Goal: Task Accomplishment & Management: Complete application form

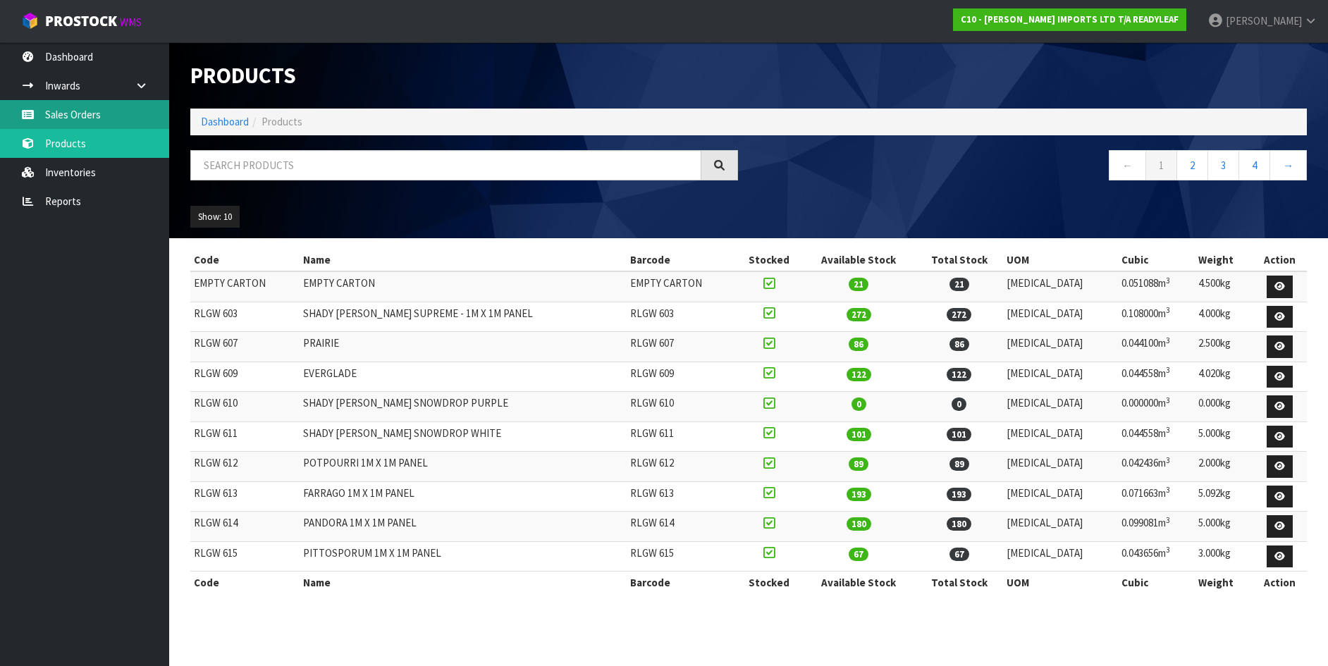
click at [54, 111] on link "Sales Orders" at bounding box center [84, 114] width 169 height 29
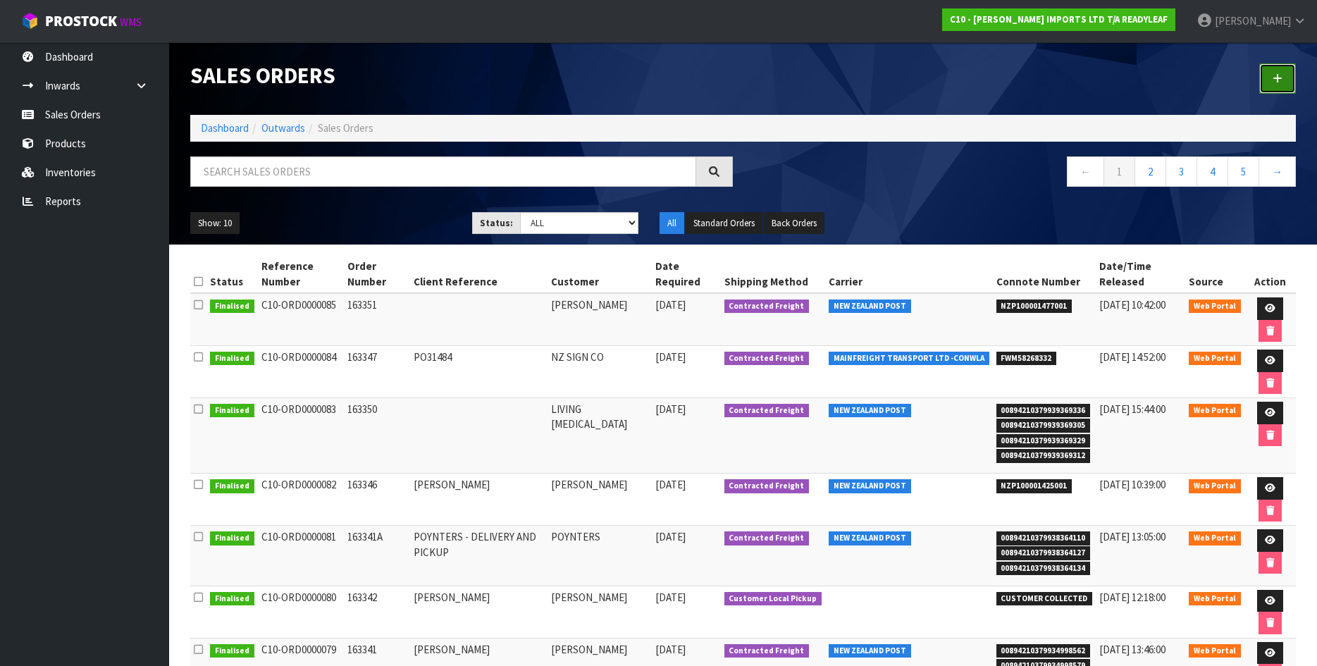
click at [1271, 69] on link at bounding box center [1277, 78] width 37 height 30
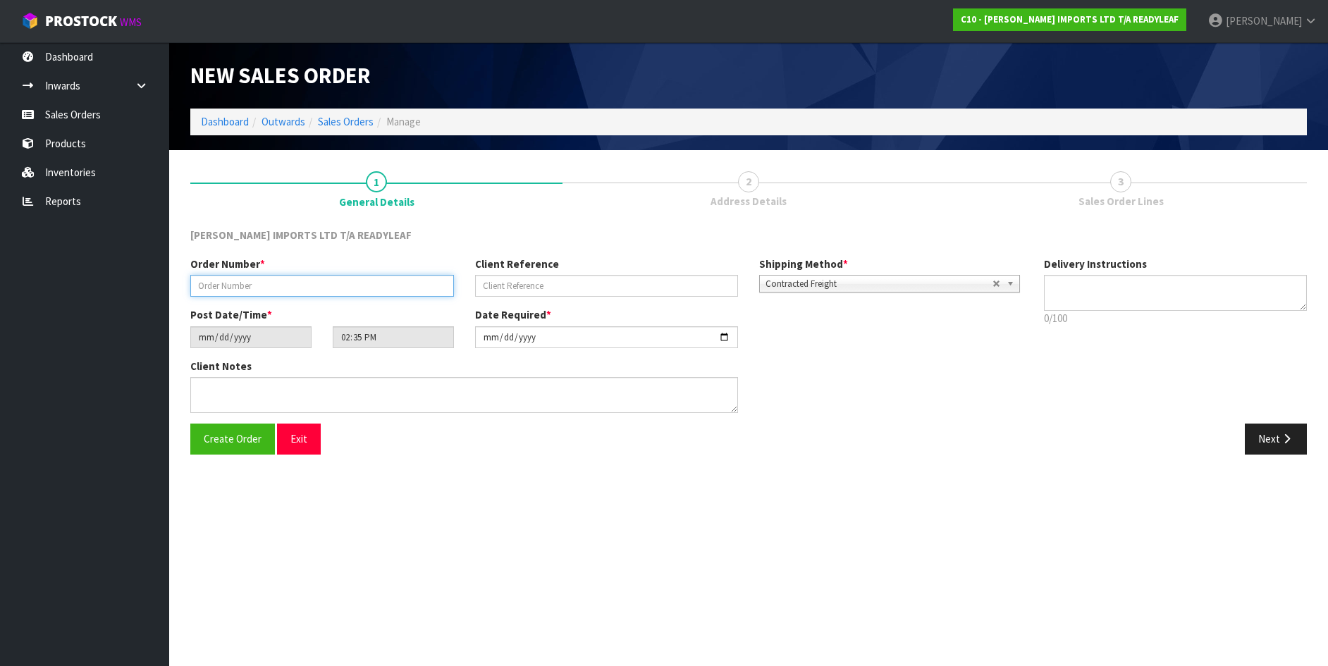
click at [199, 285] on input "text" at bounding box center [322, 286] width 264 height 22
type input "163352"
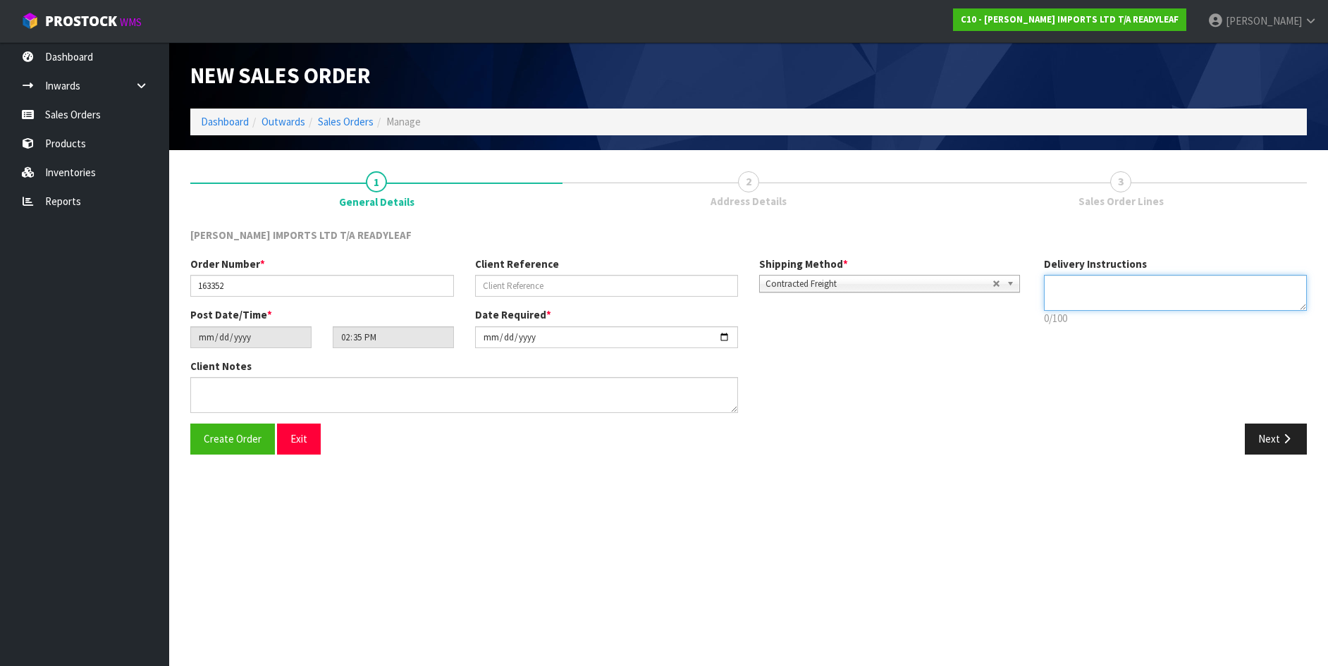
click at [1052, 289] on textarea at bounding box center [1176, 293] width 264 height 36
click at [1052, 288] on textarea at bounding box center [1176, 293] width 264 height 36
type textarea "E"
type textarea "LEAVE BY BACK DOOR"
click at [230, 440] on span "Create Order" at bounding box center [233, 438] width 58 height 13
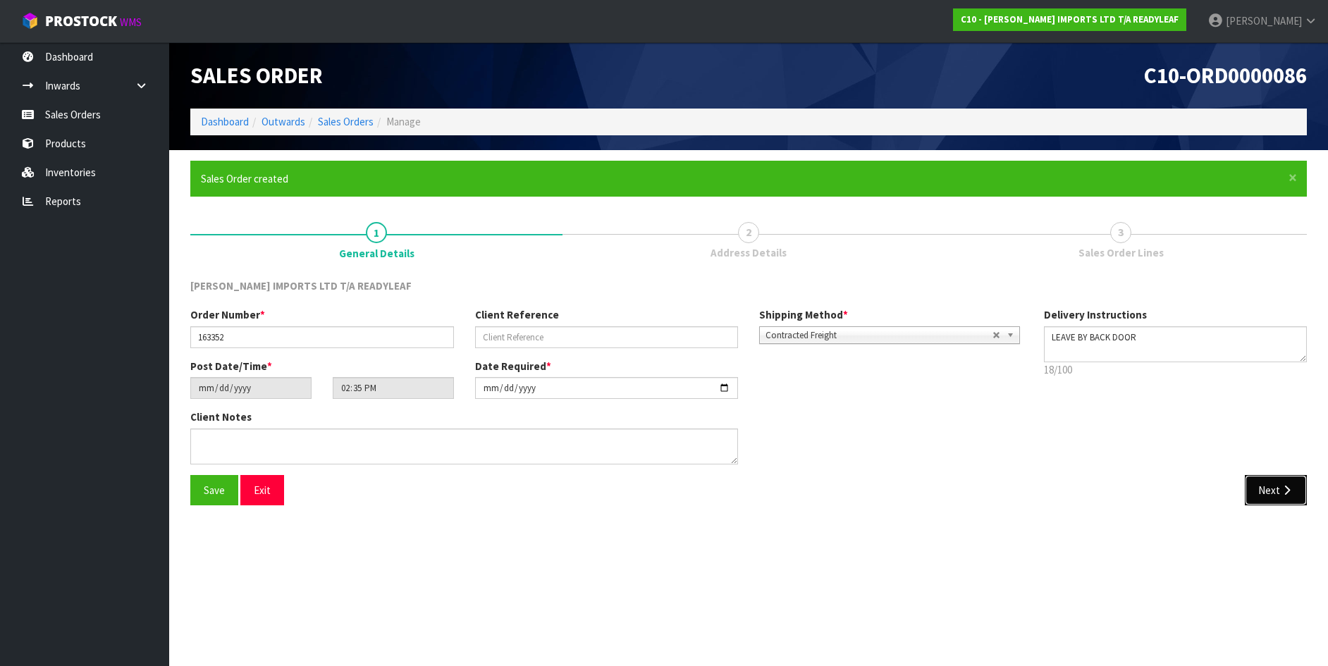
click at [1279, 488] on button "Next" at bounding box center [1276, 490] width 62 height 30
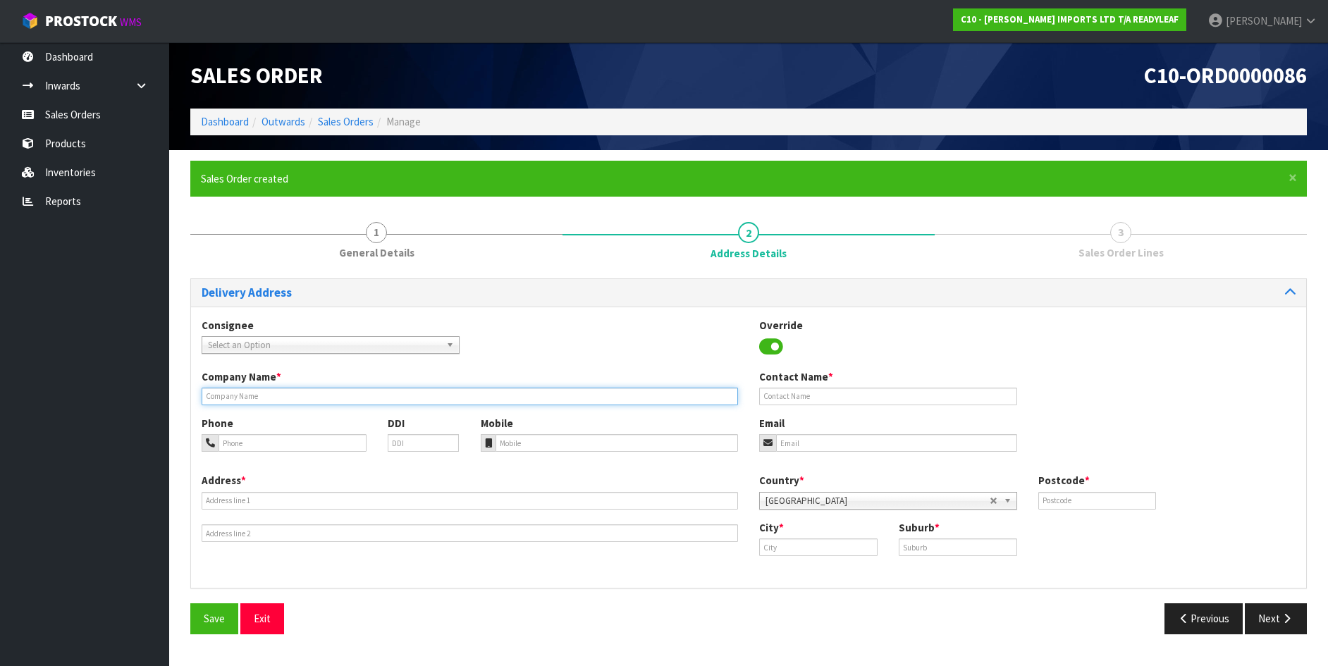
click at [214, 396] on input "text" at bounding box center [470, 397] width 536 height 18
type input "[PERSON_NAME]"
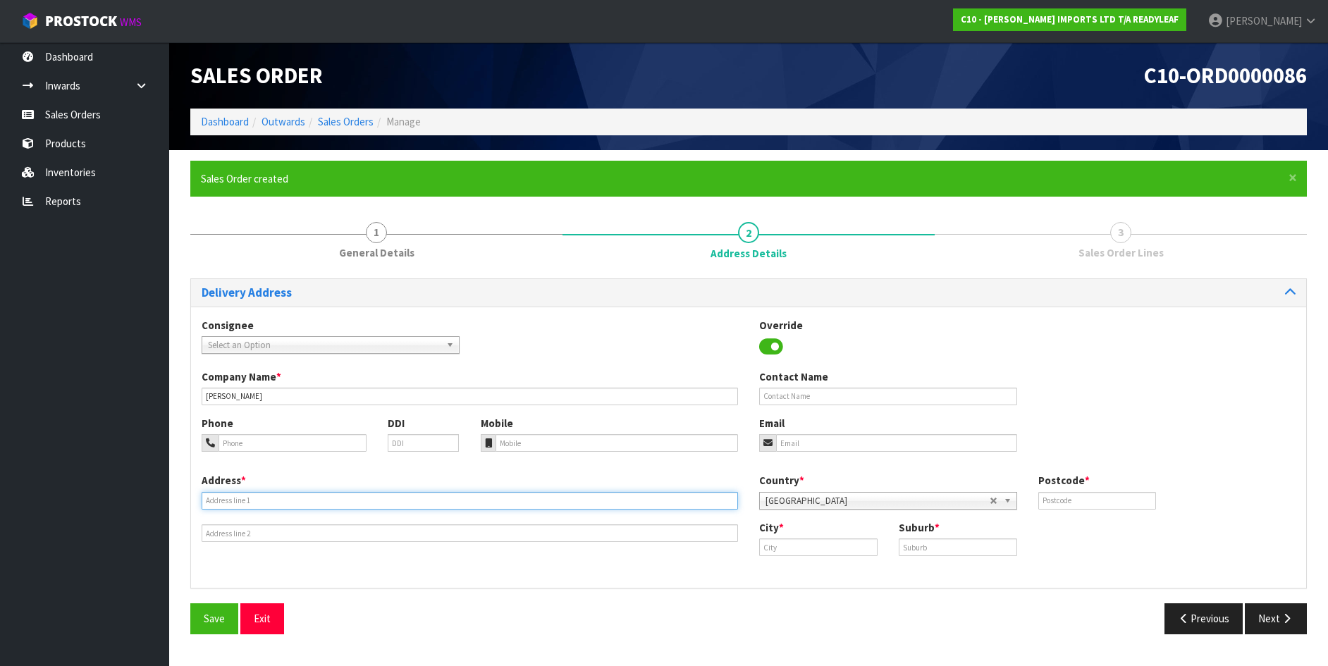
click at [215, 497] on input "text" at bounding box center [470, 501] width 536 height 18
type input "[STREET_ADDRESS][PERSON_NAME]"
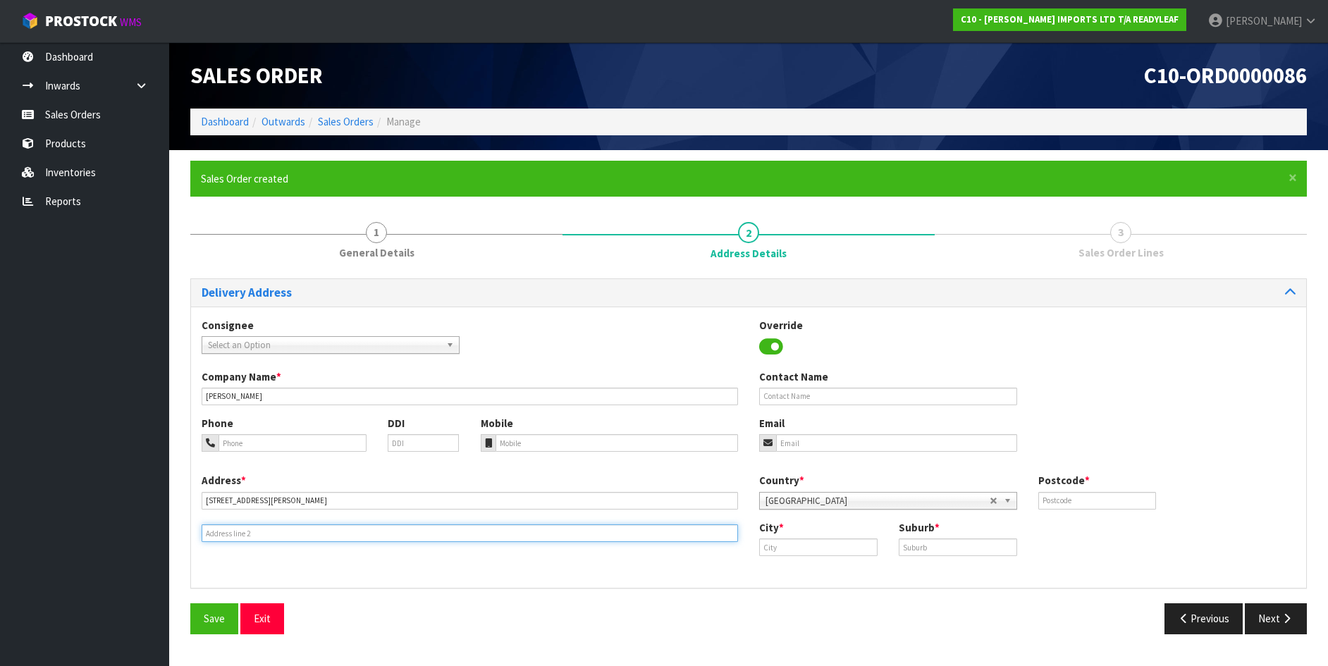
drag, startPoint x: 221, startPoint y: 529, endPoint x: 191, endPoint y: 538, distance: 31.0
click at [218, 531] on input "text" at bounding box center [470, 533] width 536 height 18
type input "[GEOGRAPHIC_DATA]"
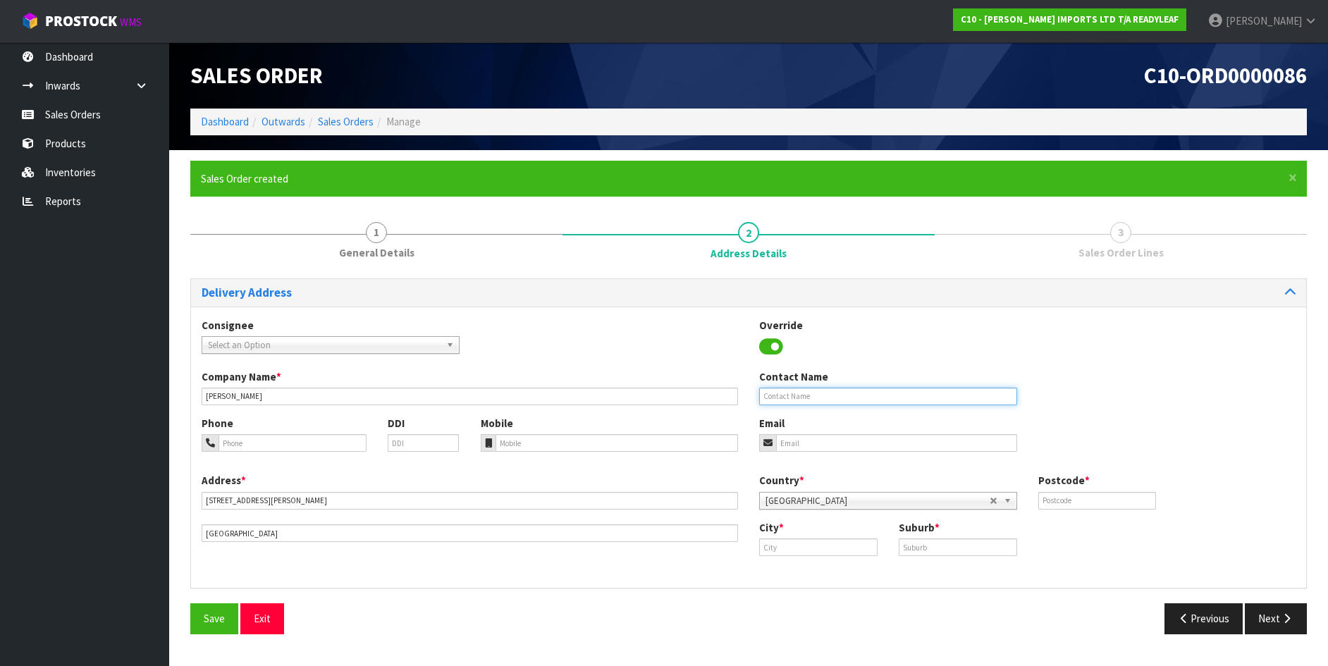
drag, startPoint x: 770, startPoint y: 394, endPoint x: 710, endPoint y: 413, distance: 63.5
click at [763, 399] on input "text" at bounding box center [888, 397] width 258 height 18
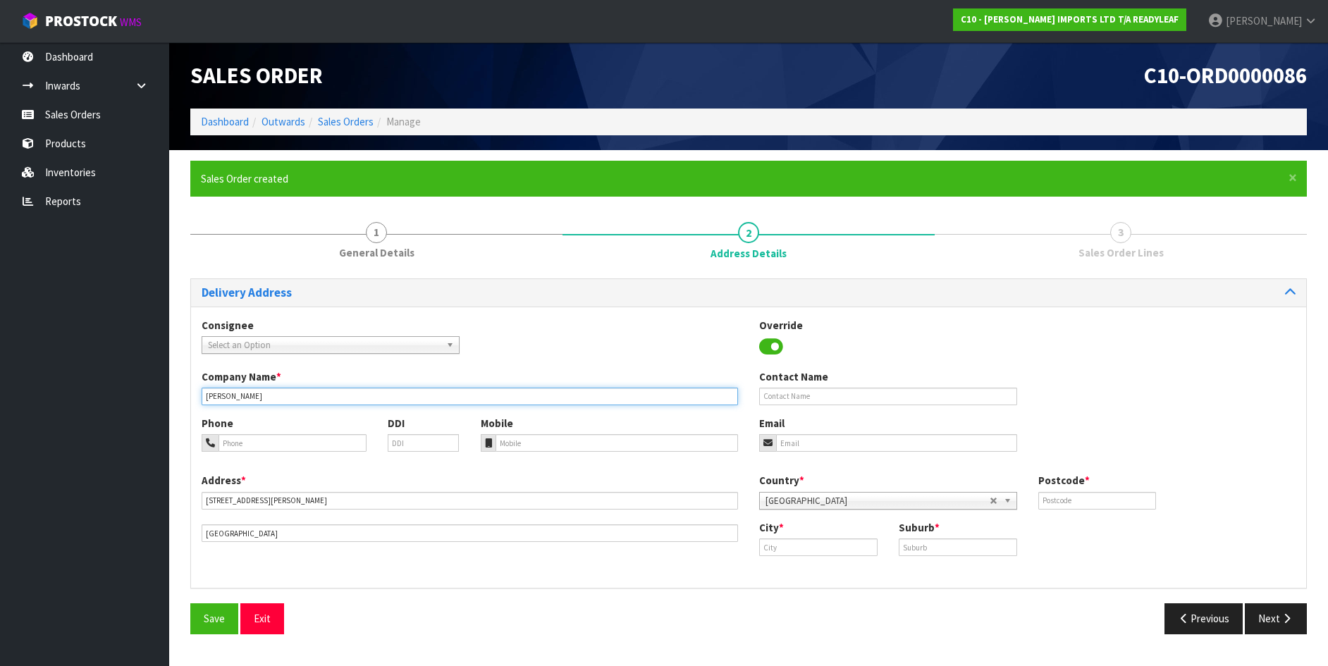
drag, startPoint x: 206, startPoint y: 397, endPoint x: 269, endPoint y: 398, distance: 62.7
click at [269, 398] on input "[PERSON_NAME]" at bounding box center [470, 397] width 536 height 18
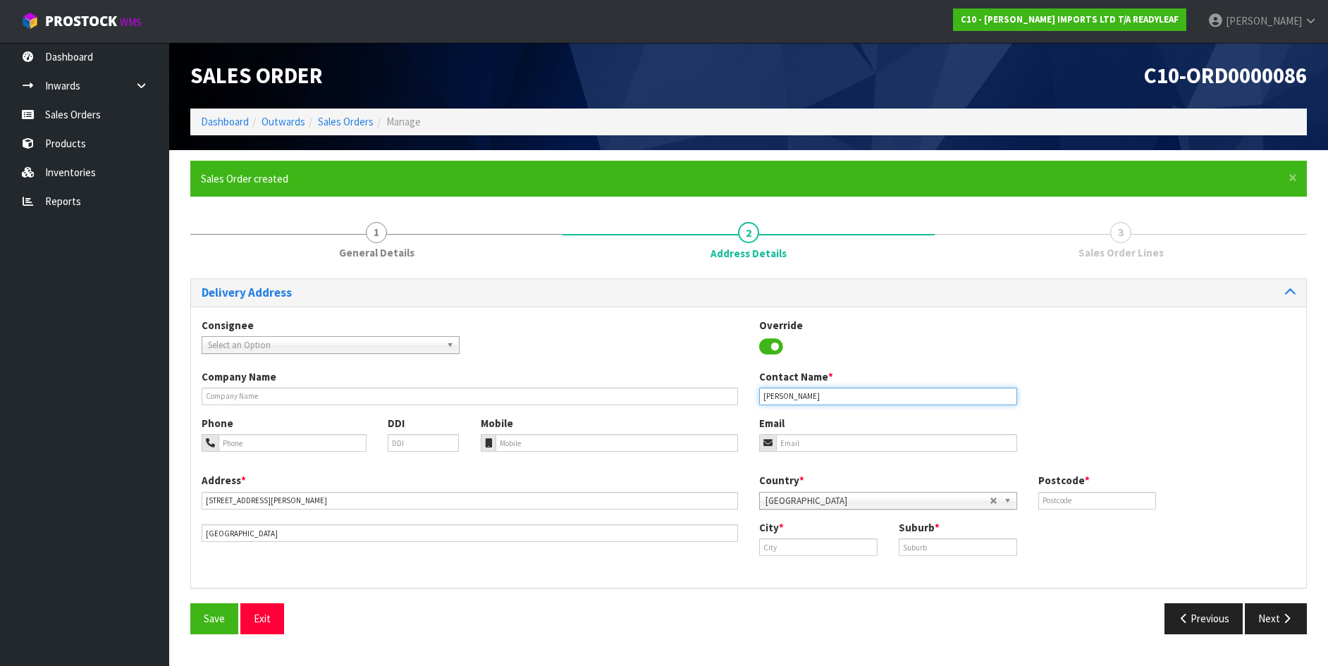
type input "[PERSON_NAME]"
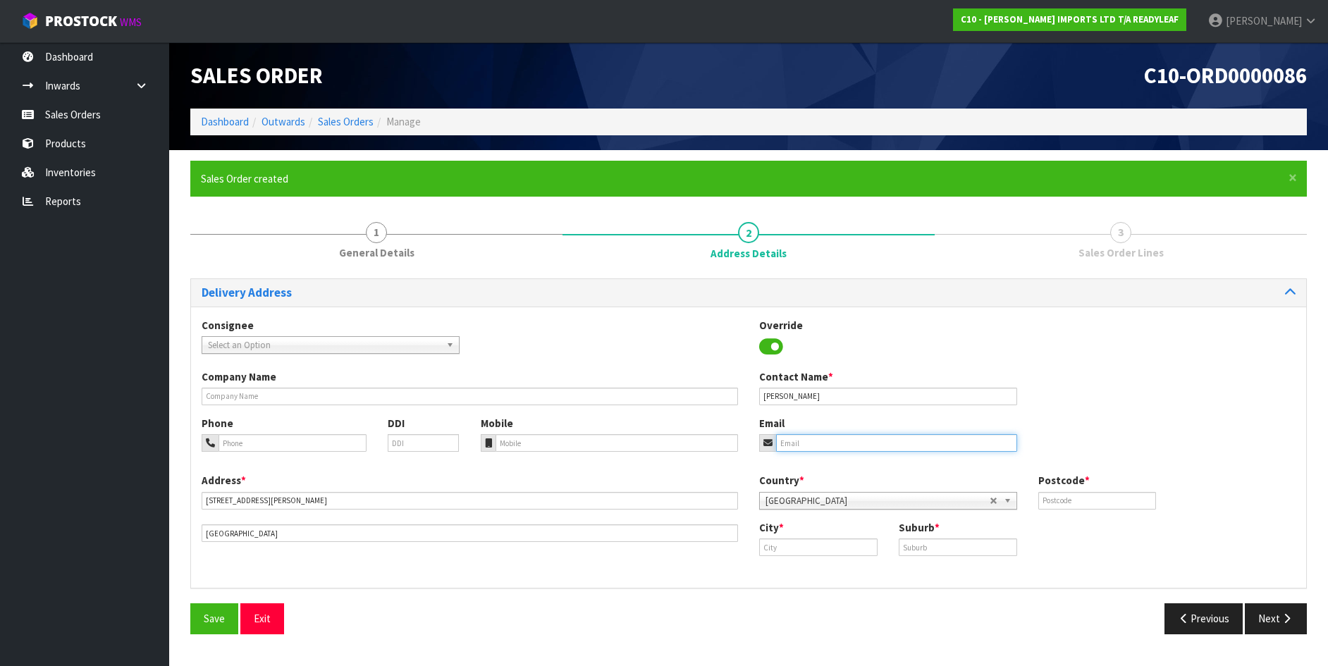
click at [787, 442] on input "email" at bounding box center [896, 443] width 241 height 18
type input "[EMAIL_ADDRESS][DOMAIN_NAME]"
click at [765, 546] on input "text" at bounding box center [818, 547] width 118 height 18
click at [805, 567] on link "Rich mond" at bounding box center [815, 571] width 111 height 19
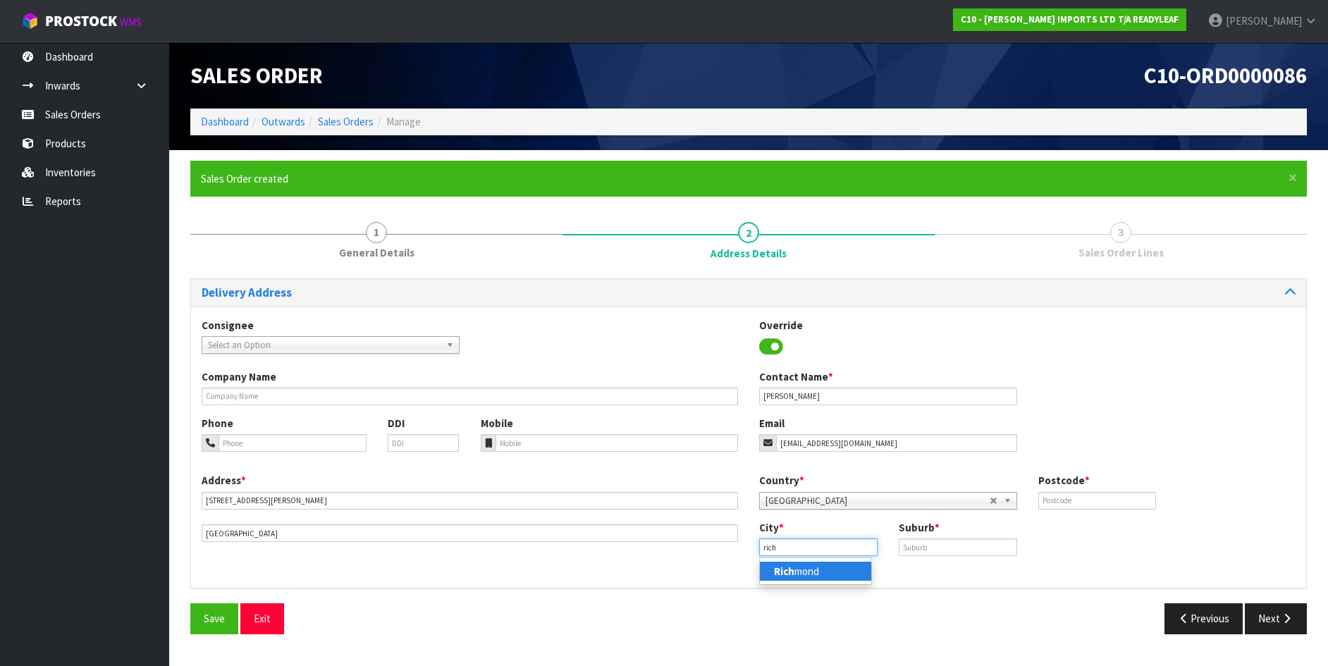
type input "[GEOGRAPHIC_DATA]"
drag, startPoint x: 901, startPoint y: 546, endPoint x: 826, endPoint y: 563, distance: 77.4
click at [901, 546] on input "text" at bounding box center [958, 547] width 118 height 18
type input "[GEOGRAPHIC_DATA]"
click at [1042, 503] on input "text" at bounding box center [1097, 501] width 118 height 18
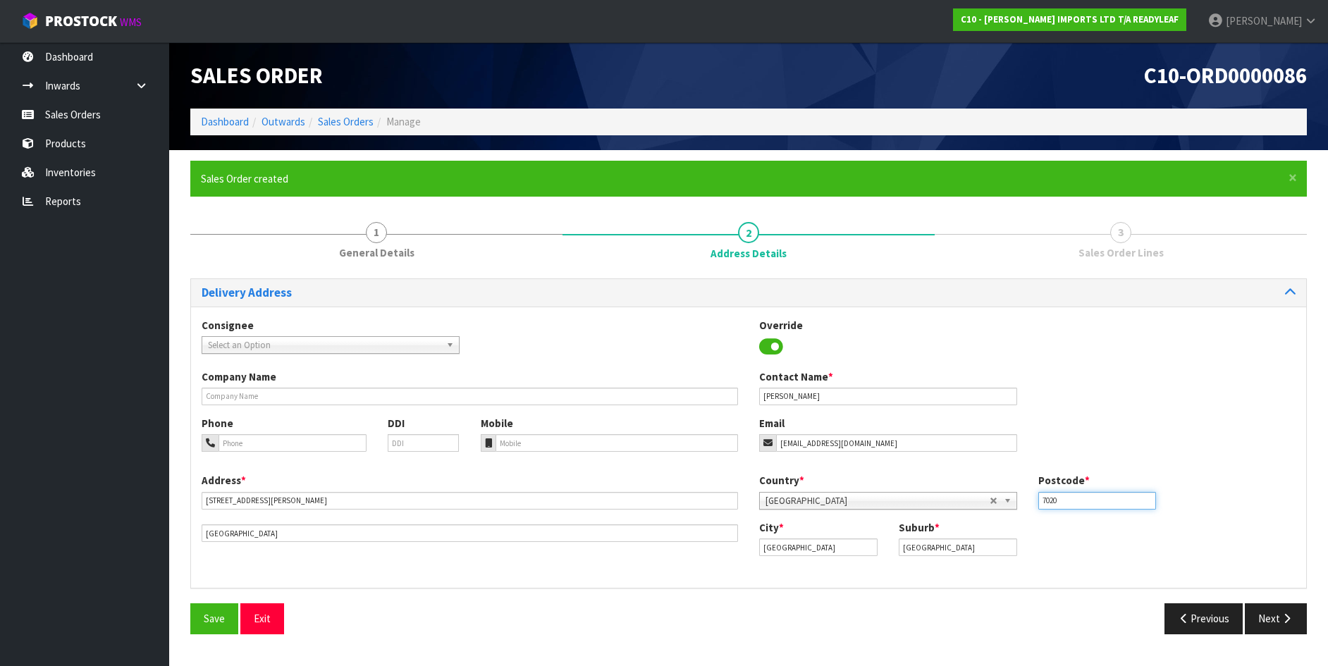
type input "7020"
click at [508, 443] on input "tel" at bounding box center [616, 443] width 243 height 18
type input "027 600 3889"
click at [211, 617] on span "Save" at bounding box center [214, 618] width 21 height 13
click at [1273, 615] on button "Next" at bounding box center [1276, 618] width 62 height 30
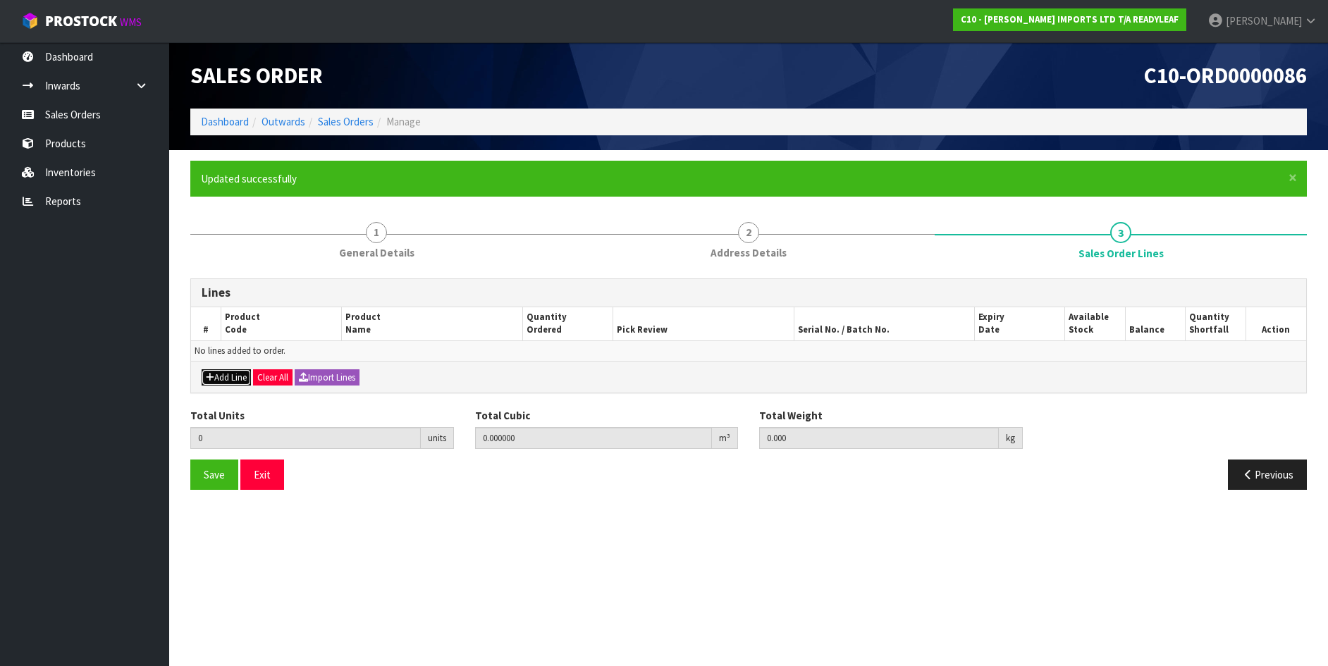
click at [233, 374] on button "Add Line" at bounding box center [226, 377] width 49 height 17
type input "0"
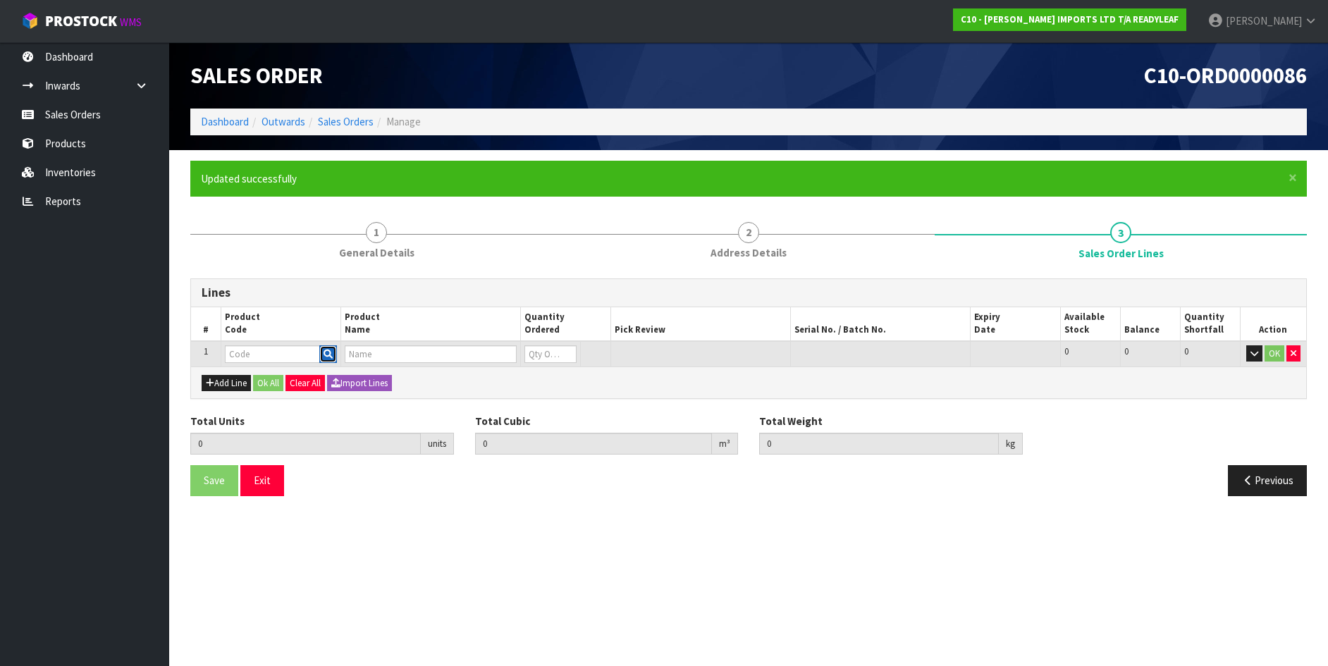
click at [327, 353] on icon "button" at bounding box center [327, 354] width 9 height 9
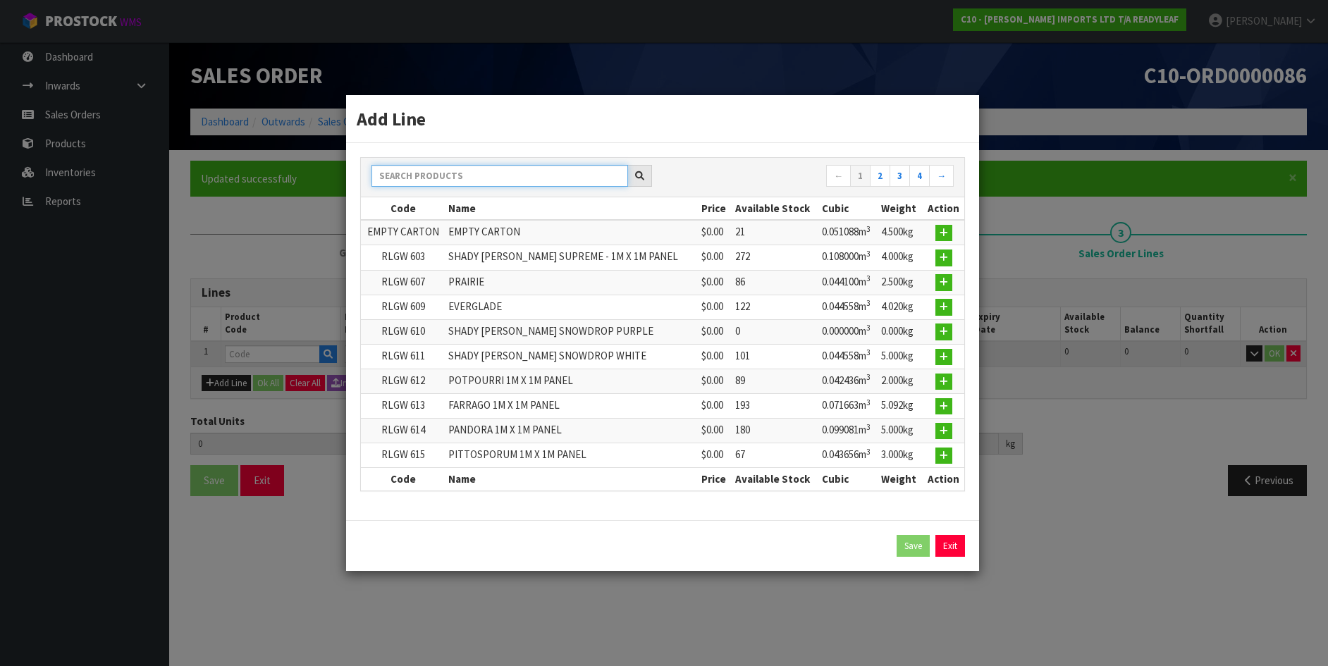
click at [401, 173] on input "text" at bounding box center [499, 176] width 257 height 22
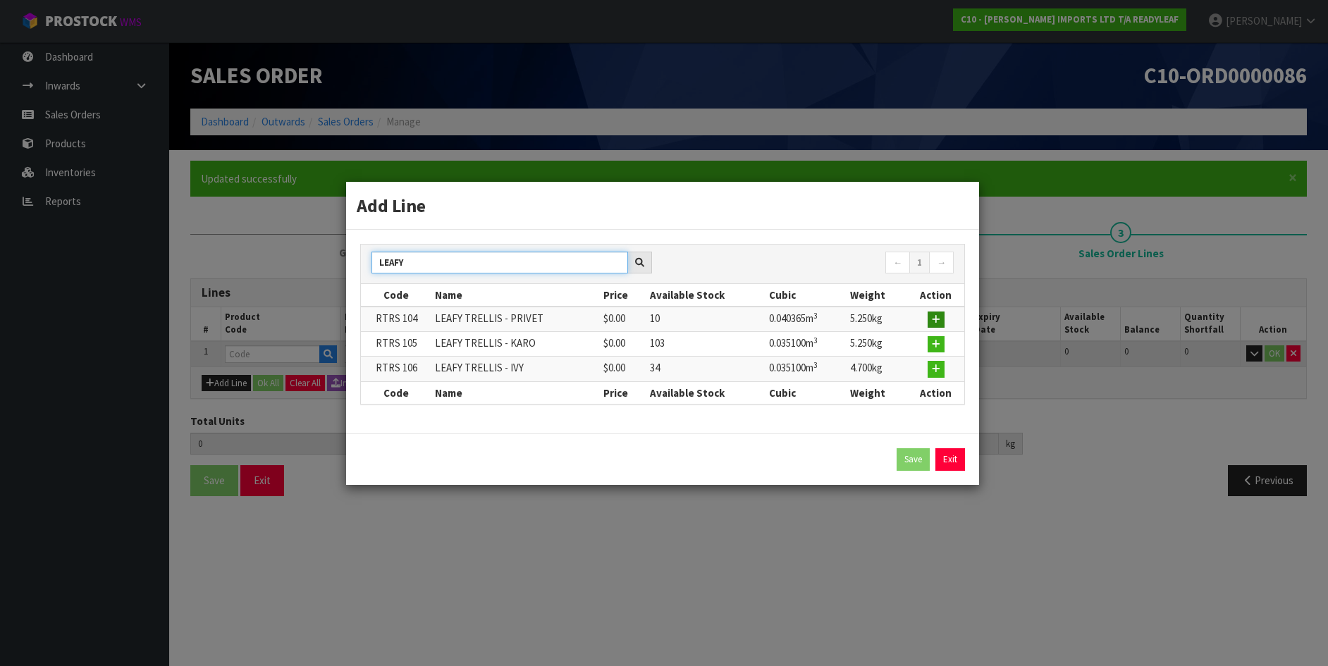
type input "LEAFY"
click at [937, 319] on icon "button" at bounding box center [936, 319] width 8 height 9
type input "0.000000"
type input "0.000"
type input "RTRS 104"
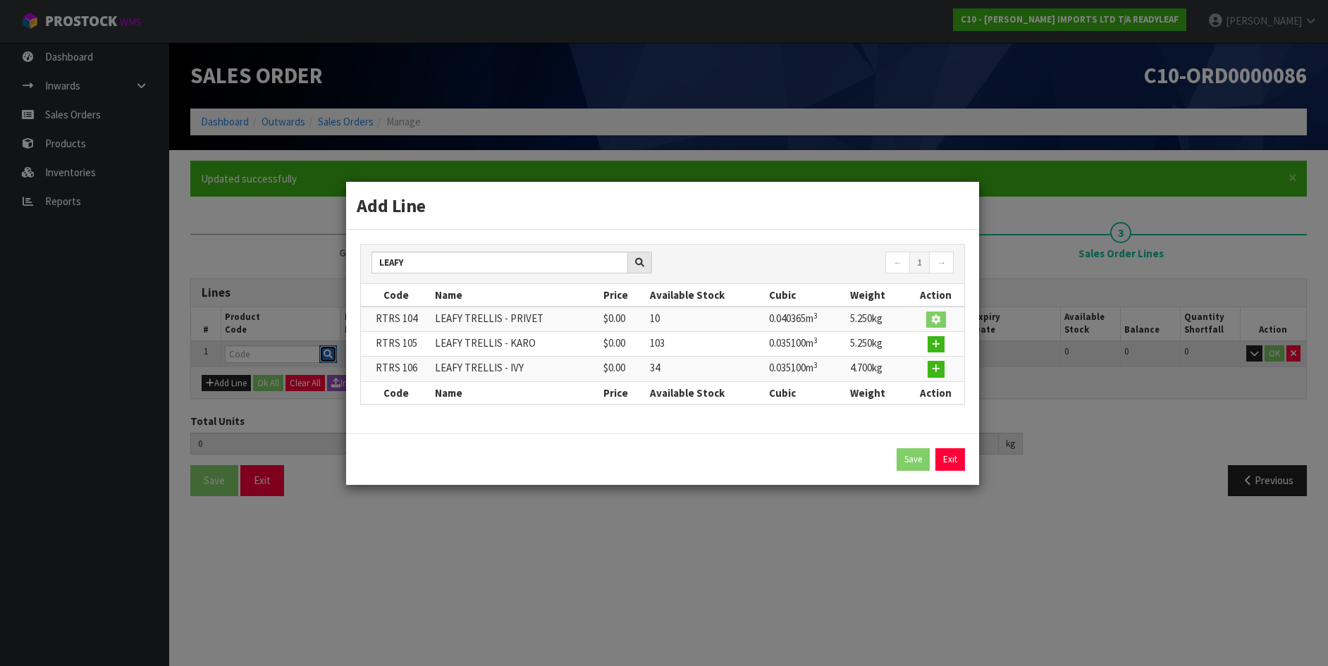
type input "LEAFY TRELLIS - PRIVET"
type input "0"
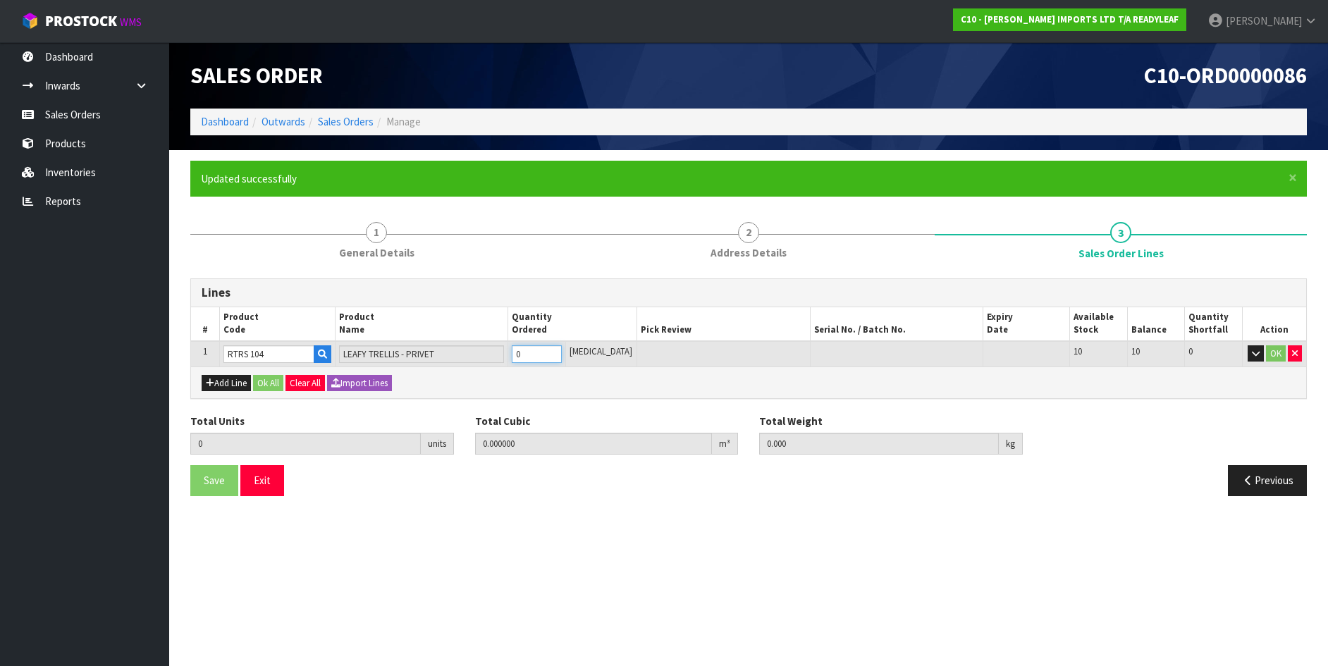
click at [528, 351] on input "0" at bounding box center [537, 354] width 50 height 18
type input "80"
type input "3.67488"
type input "428"
type input "80"
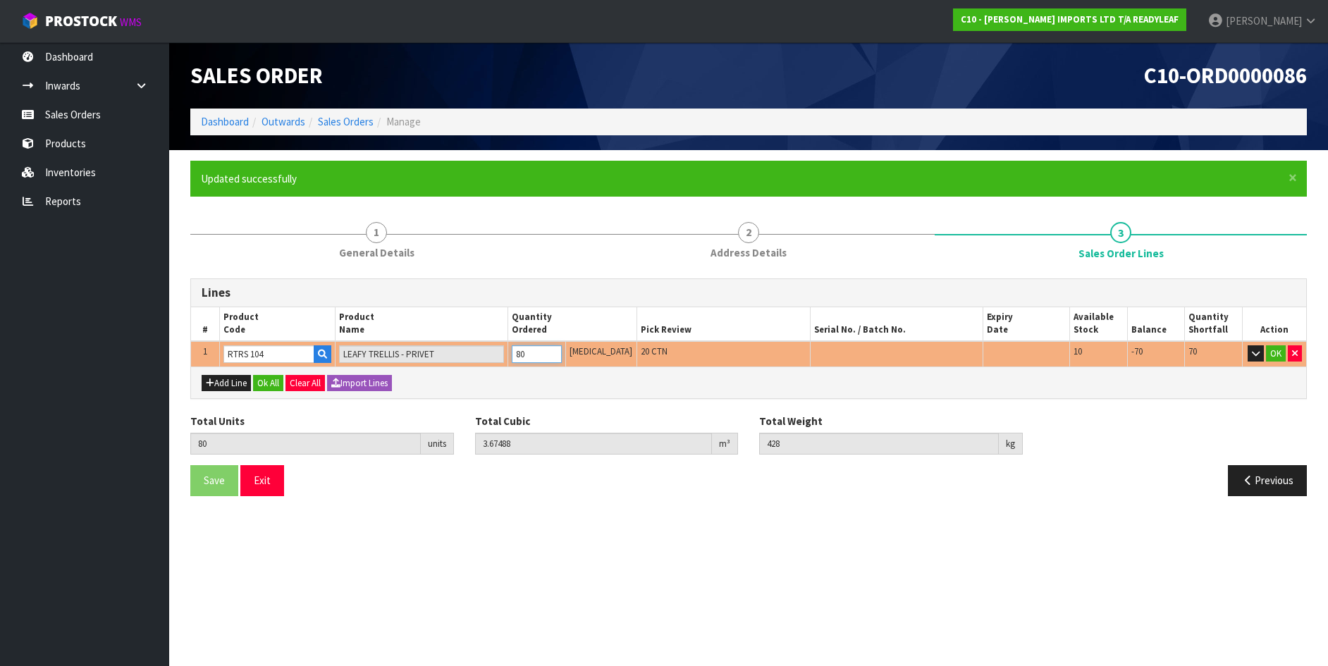
type input "8"
type input "0.367488"
type input "42.8"
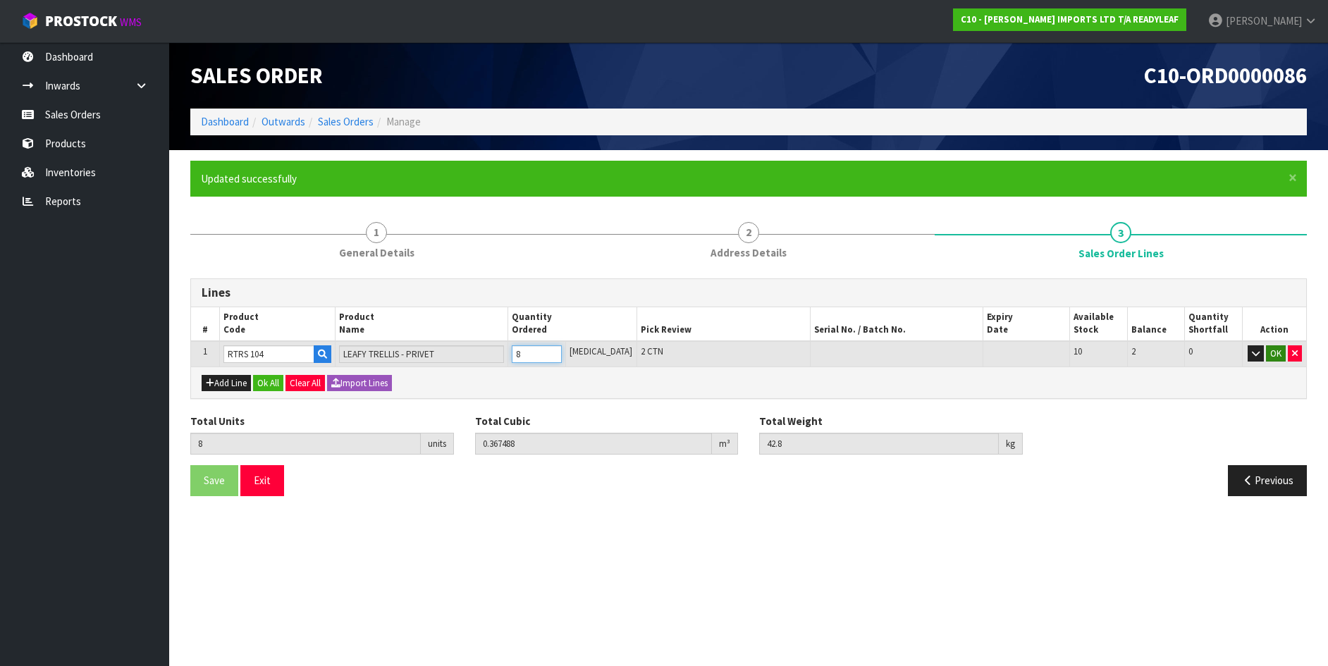
type input "8"
click at [1276, 349] on button "OK" at bounding box center [1276, 353] width 20 height 17
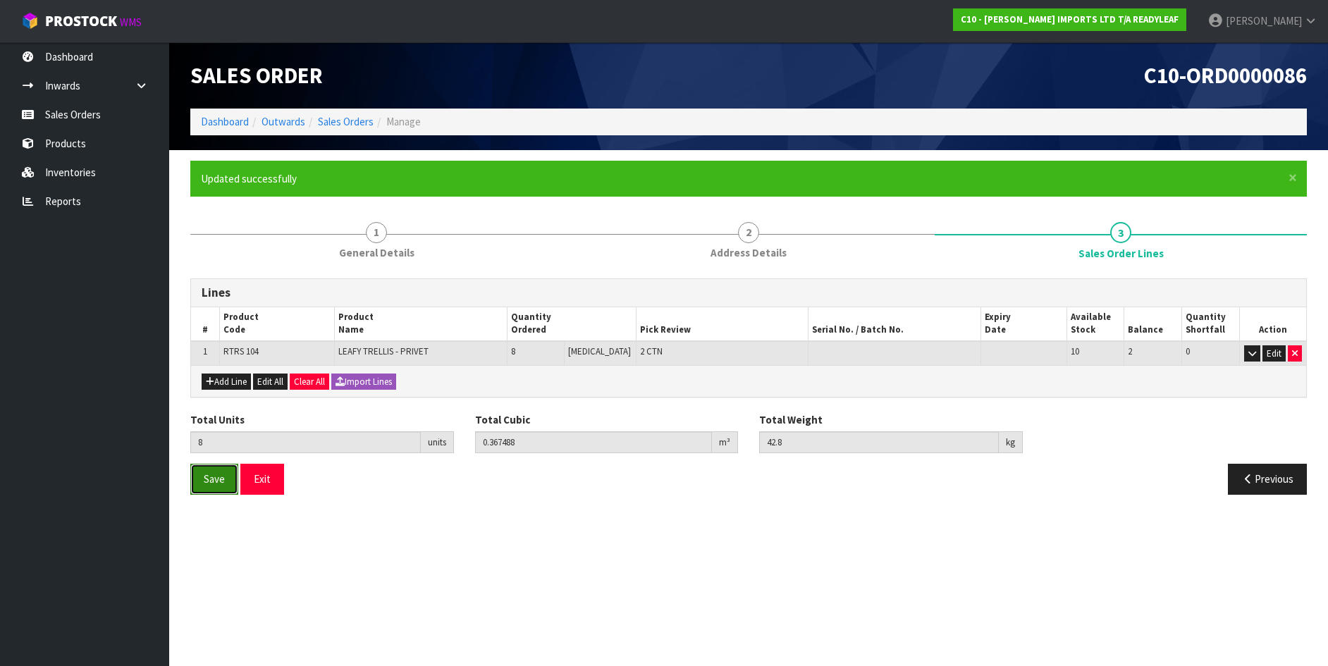
click at [216, 474] on span "Save" at bounding box center [214, 478] width 21 height 13
click at [50, 111] on link "Sales Orders" at bounding box center [84, 114] width 169 height 29
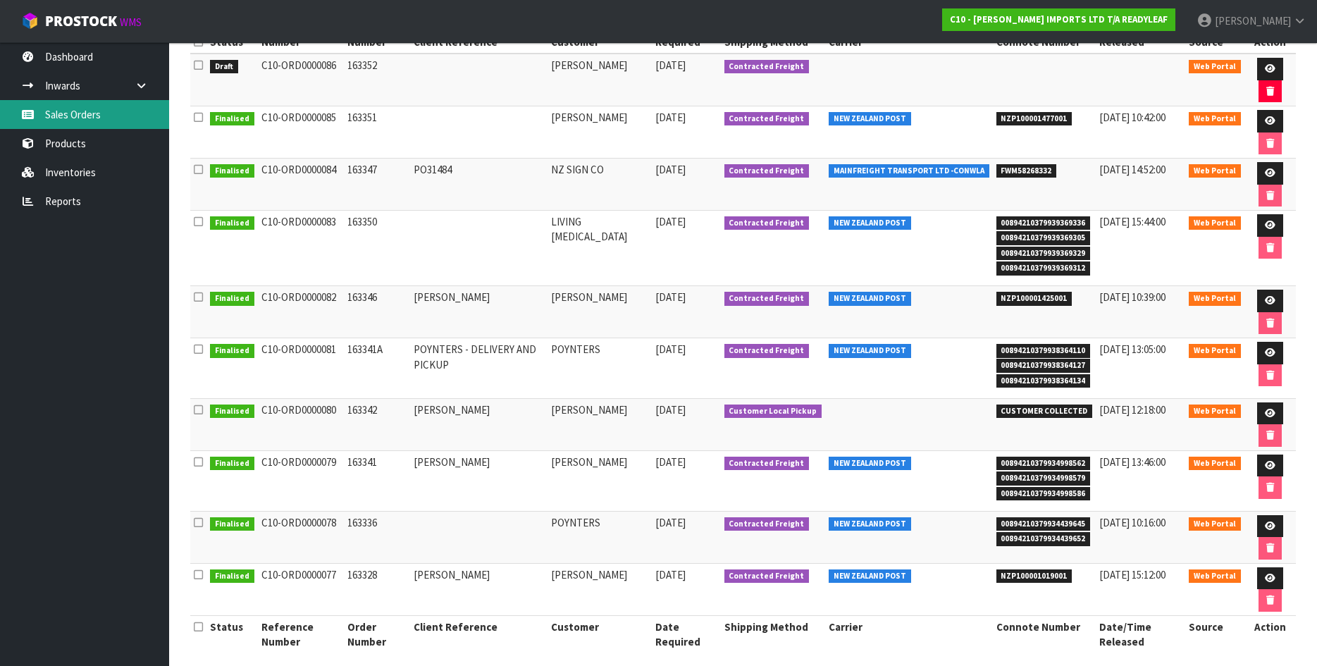
scroll to position [252, 0]
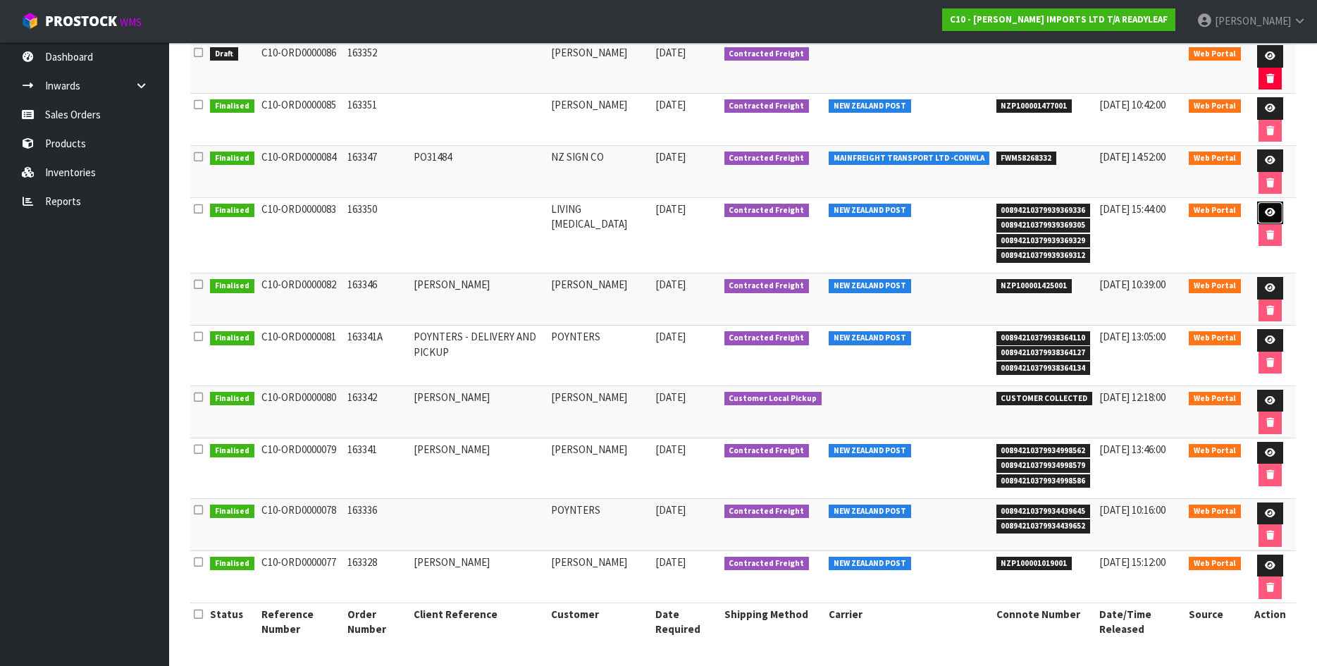
click at [1268, 209] on icon at bounding box center [1270, 212] width 11 height 9
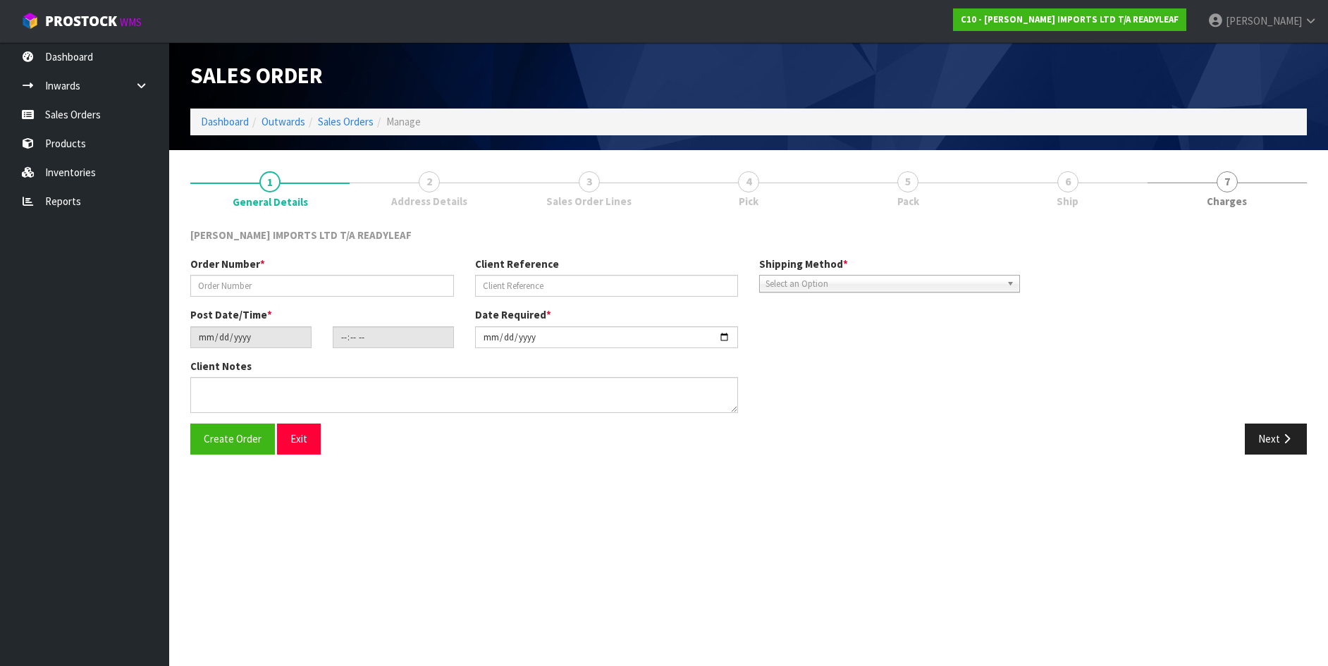
type input "163350"
type input "[DATE]"
type input "14:04:00.000"
type input "[DATE]"
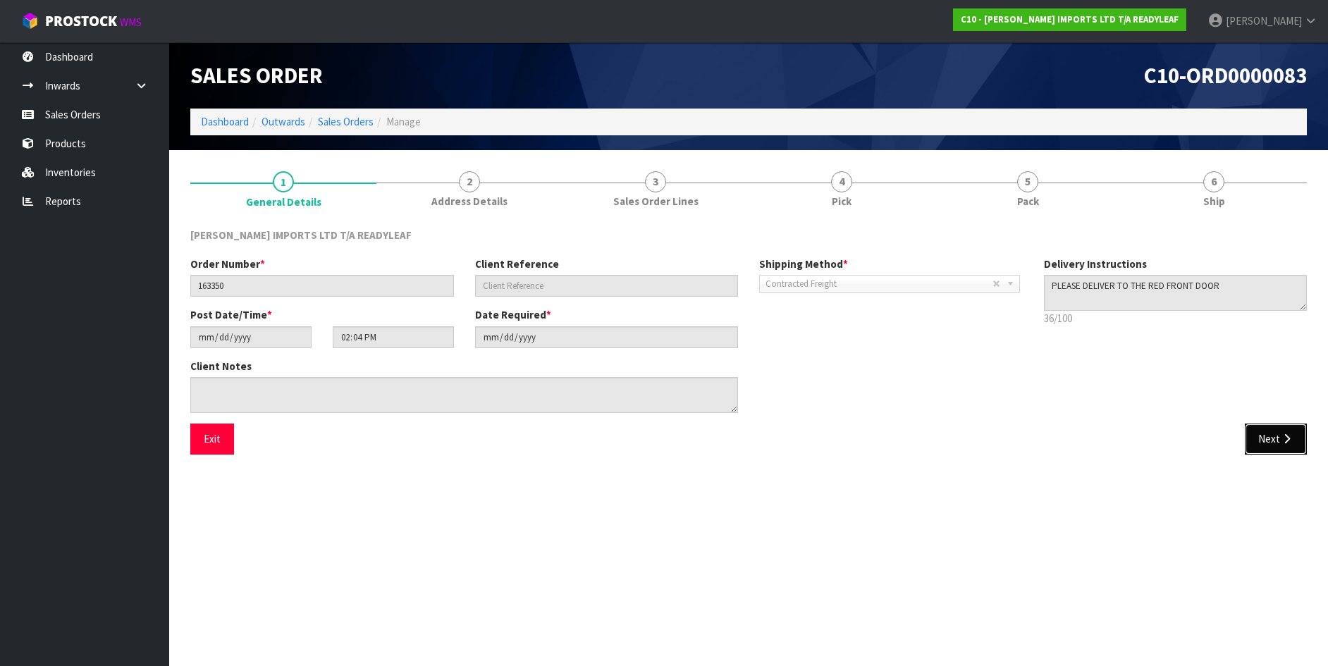
click at [1275, 433] on button "Next" at bounding box center [1276, 439] width 62 height 30
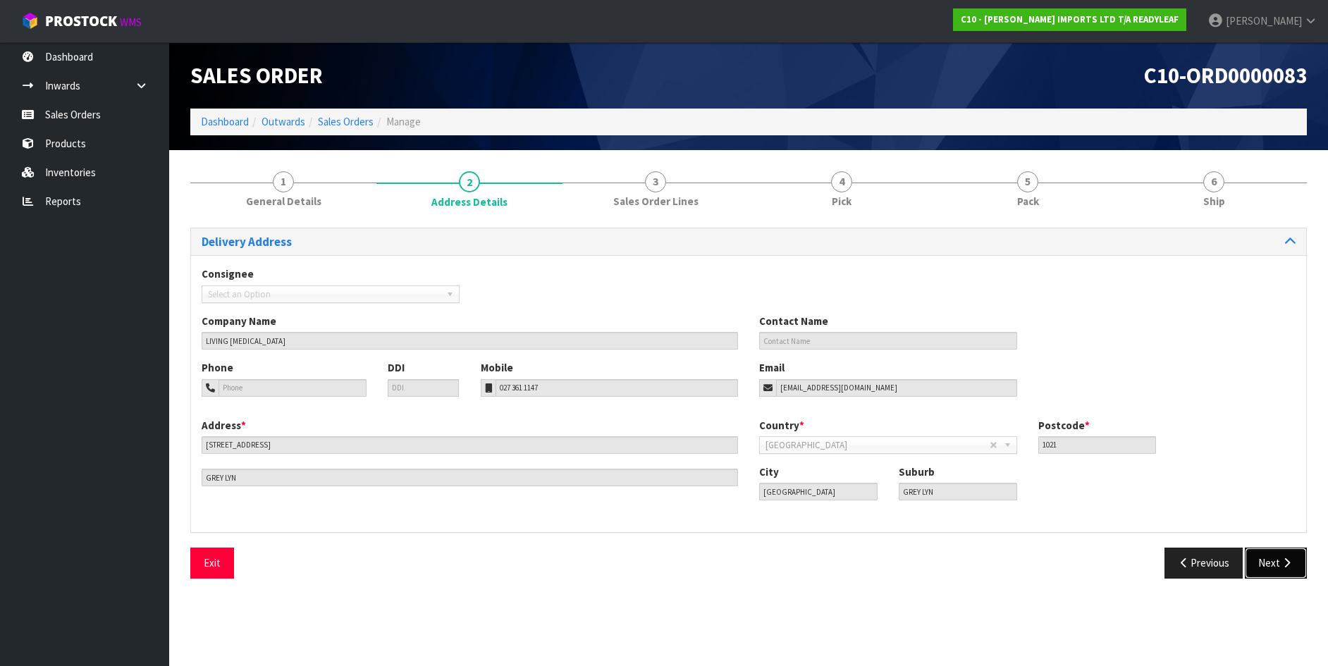
click at [1274, 561] on button "Next" at bounding box center [1276, 563] width 62 height 30
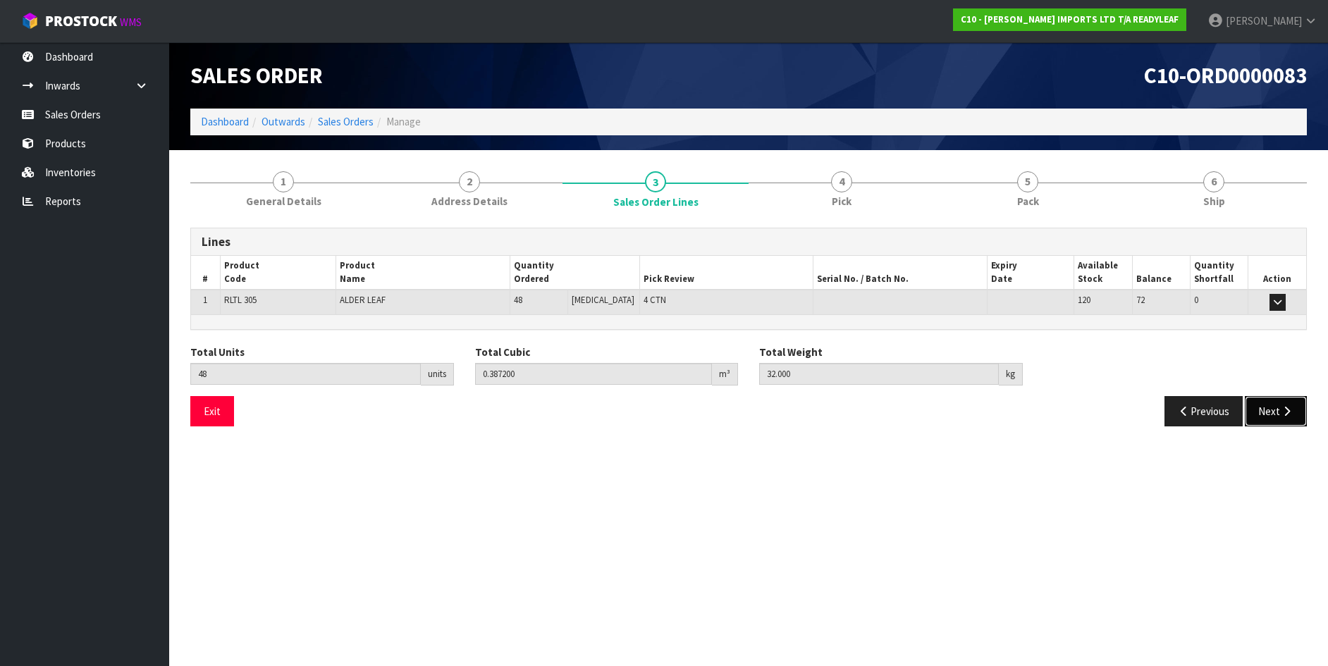
click at [1269, 412] on button "Next" at bounding box center [1276, 411] width 62 height 30
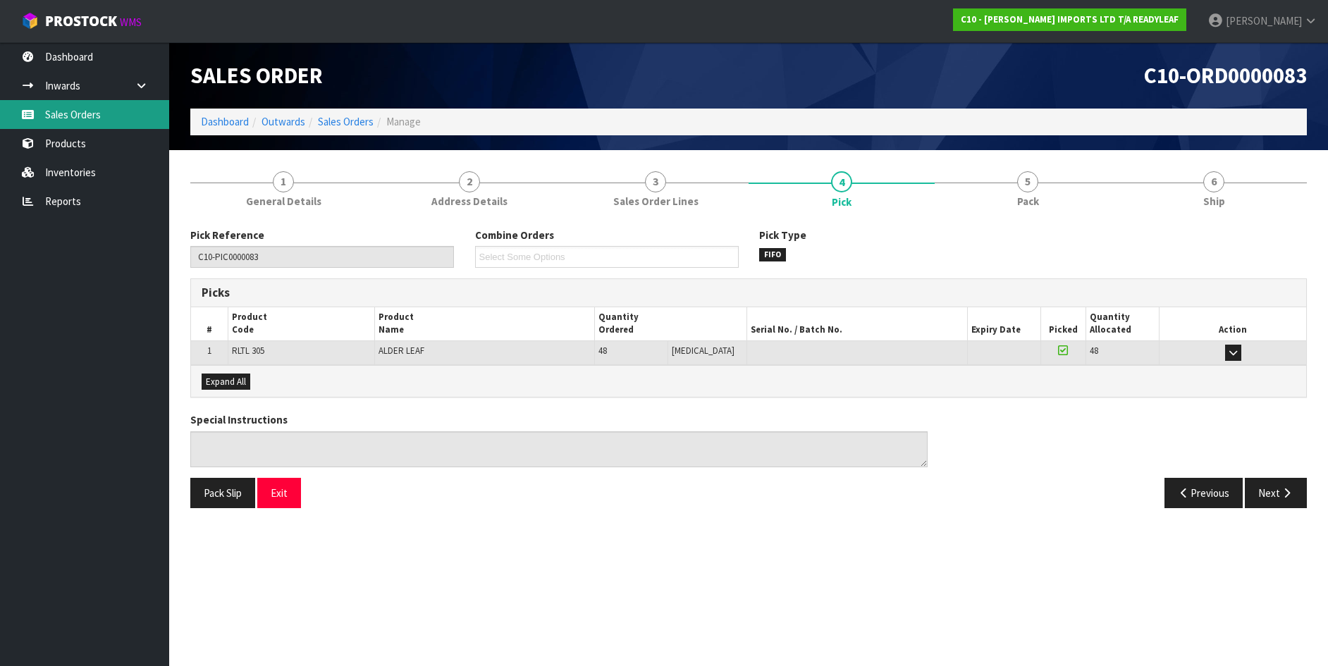
click at [66, 112] on link "Sales Orders" at bounding box center [84, 114] width 169 height 29
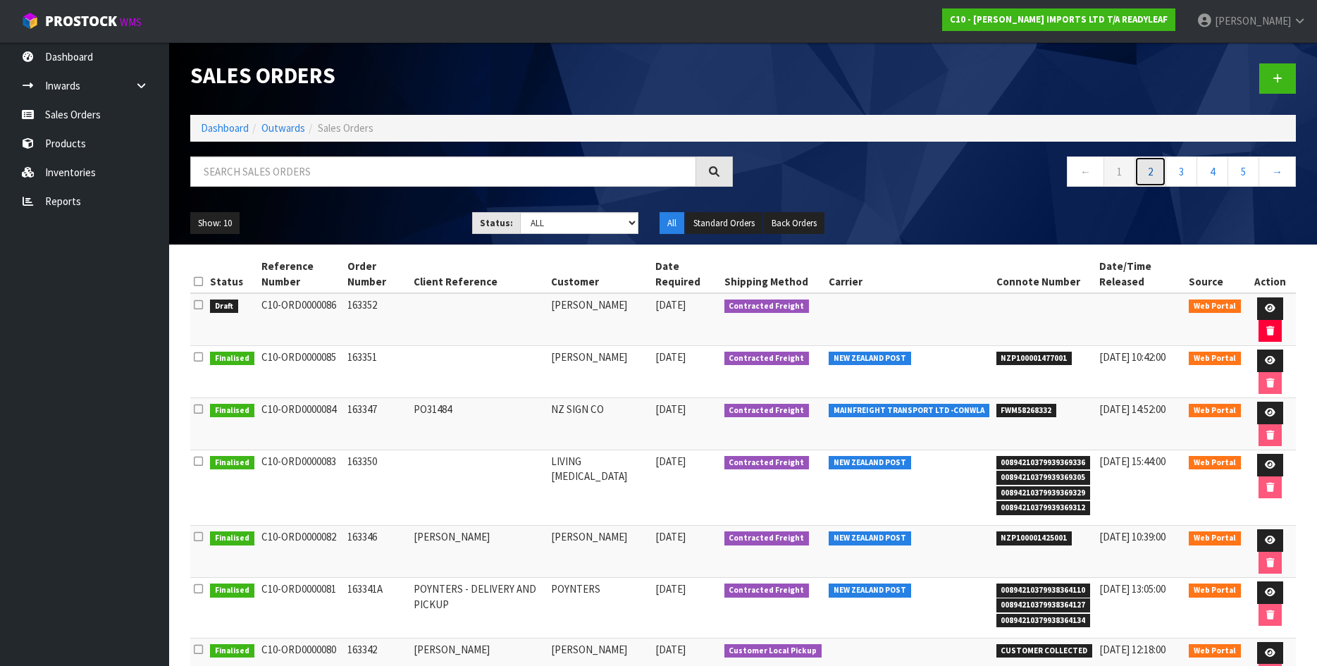
click at [1147, 172] on link "2" at bounding box center [1151, 171] width 32 height 30
